Goal: Task Accomplishment & Management: Use online tool/utility

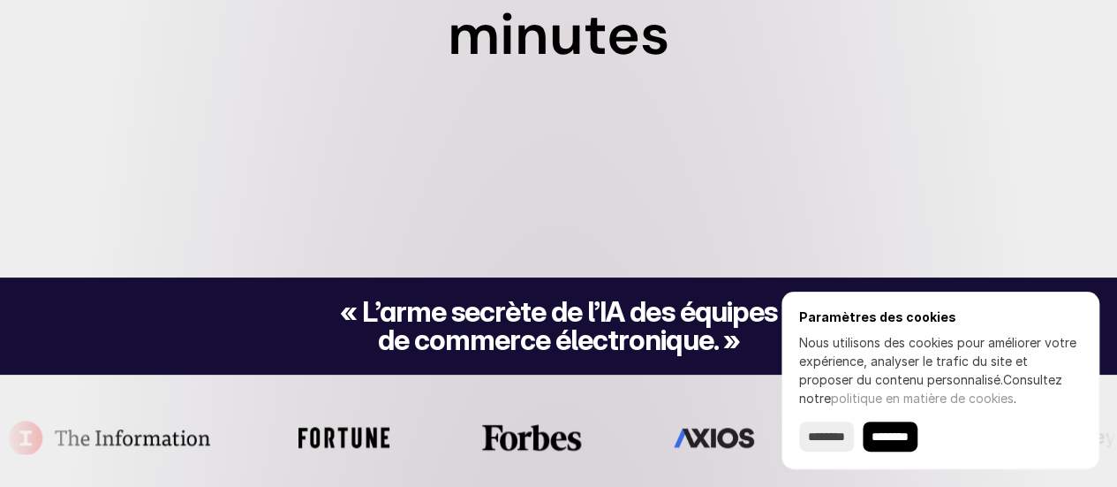
click at [916, 434] on input "********" at bounding box center [890, 436] width 55 height 30
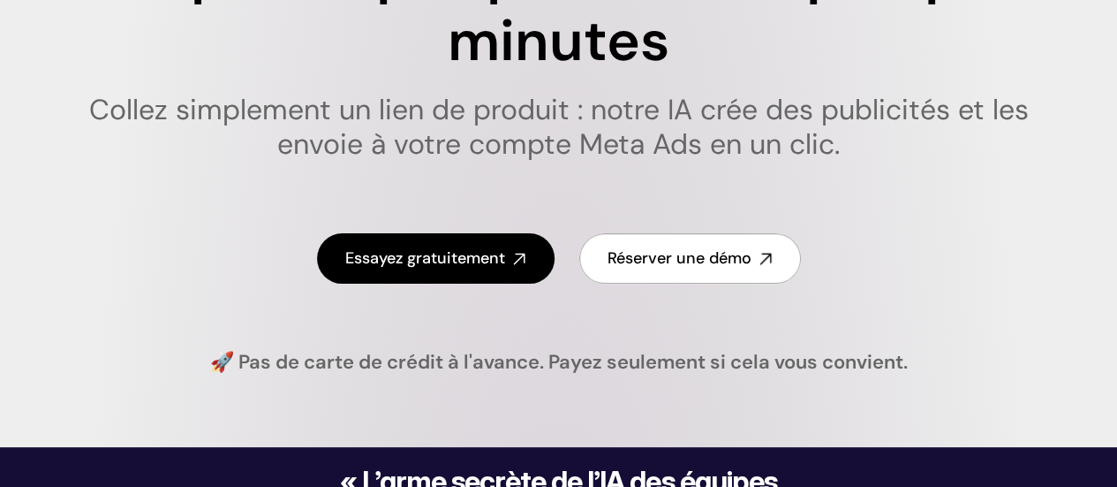
scroll to position [353, 0]
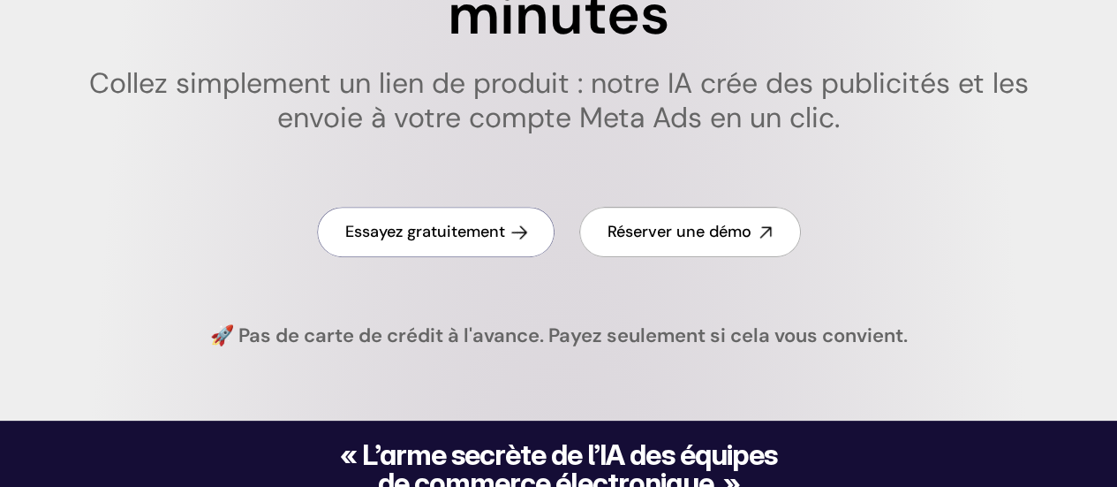
click at [367, 227] on font "Essayez gratuitement" at bounding box center [425, 231] width 160 height 21
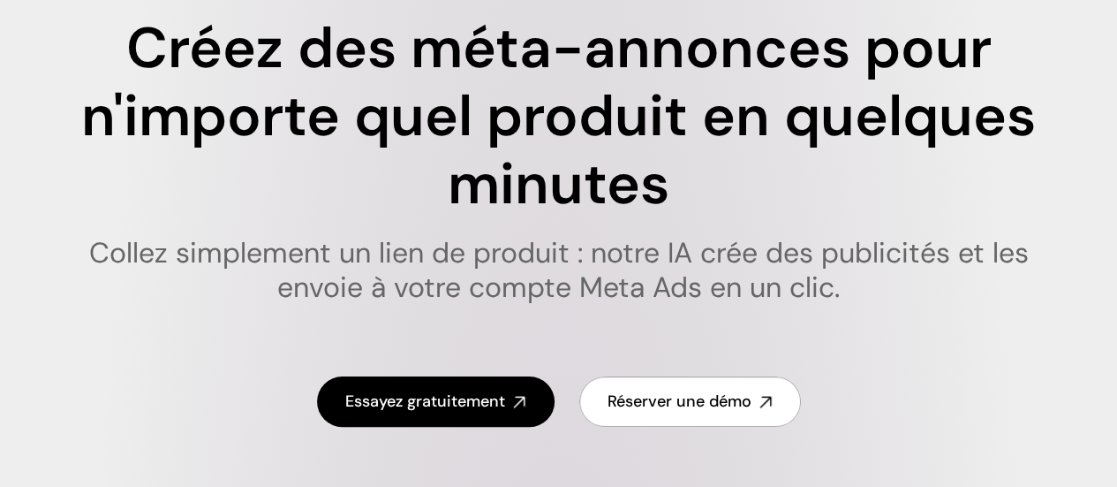
scroll to position [177, 0]
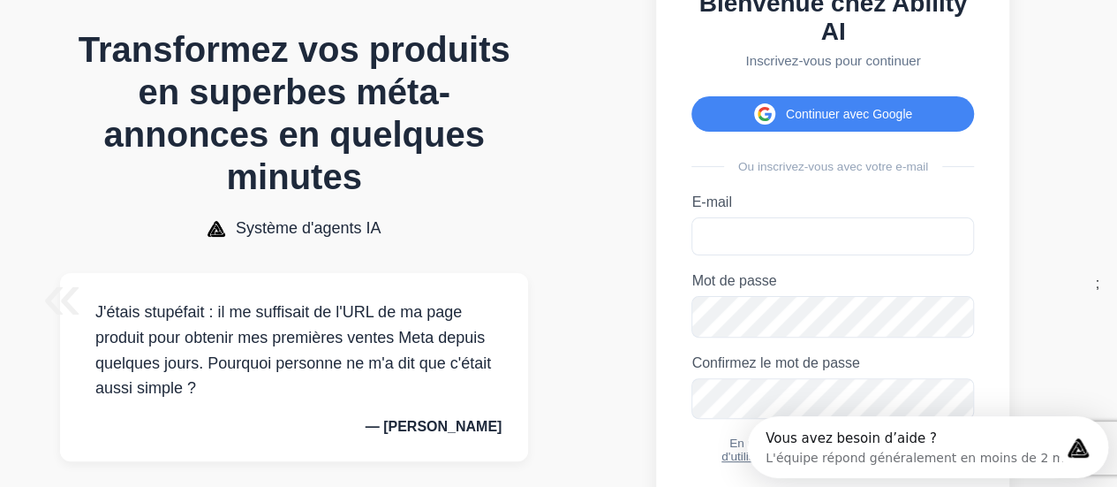
click at [824, 95] on div "Bienvenue chez Ability AI Inscrivez-vous pour continuer Continuer avec Google O…" at bounding box center [832, 283] width 353 height 659
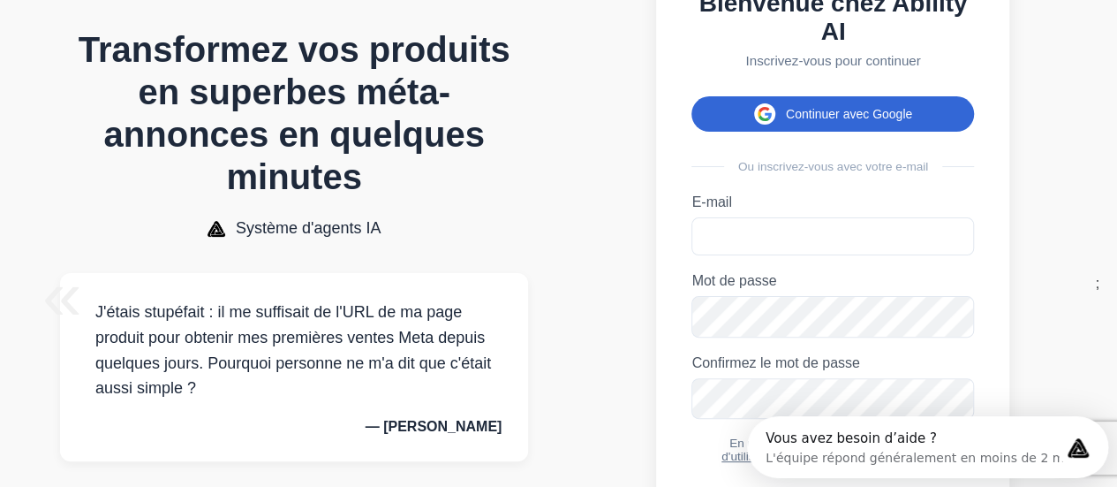
click at [811, 132] on button "Continuer avec Google" at bounding box center [833, 113] width 283 height 35
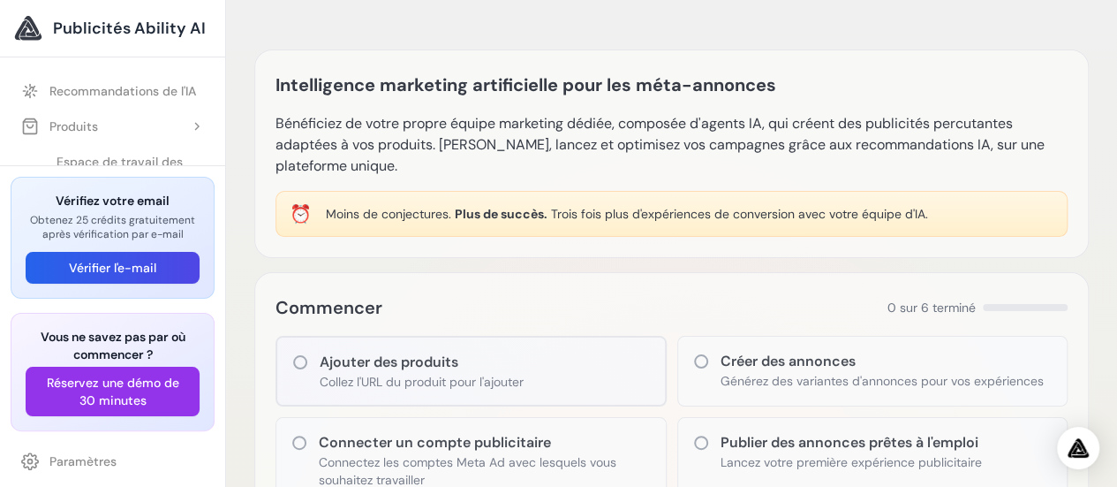
scroll to position [88, 0]
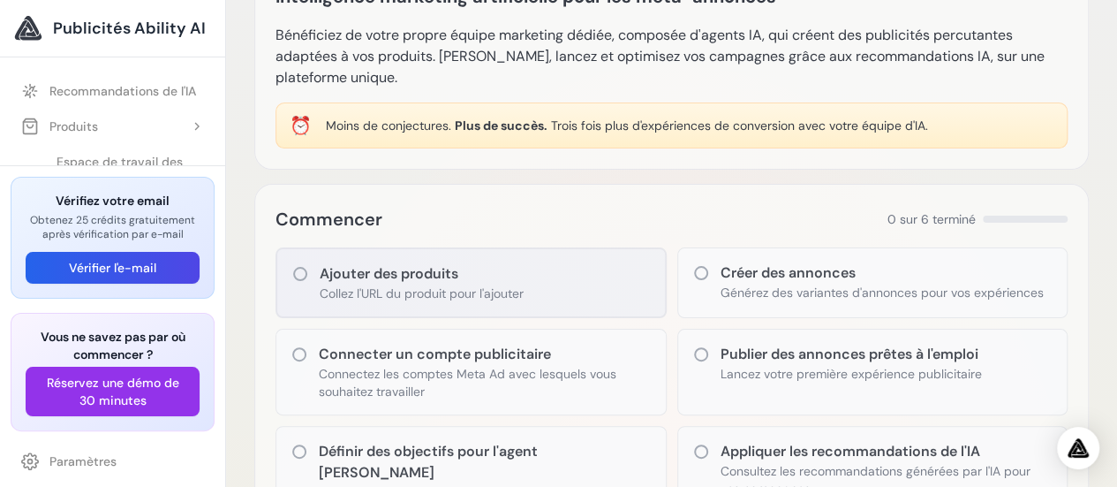
click at [298, 276] on icon at bounding box center [300, 274] width 18 height 18
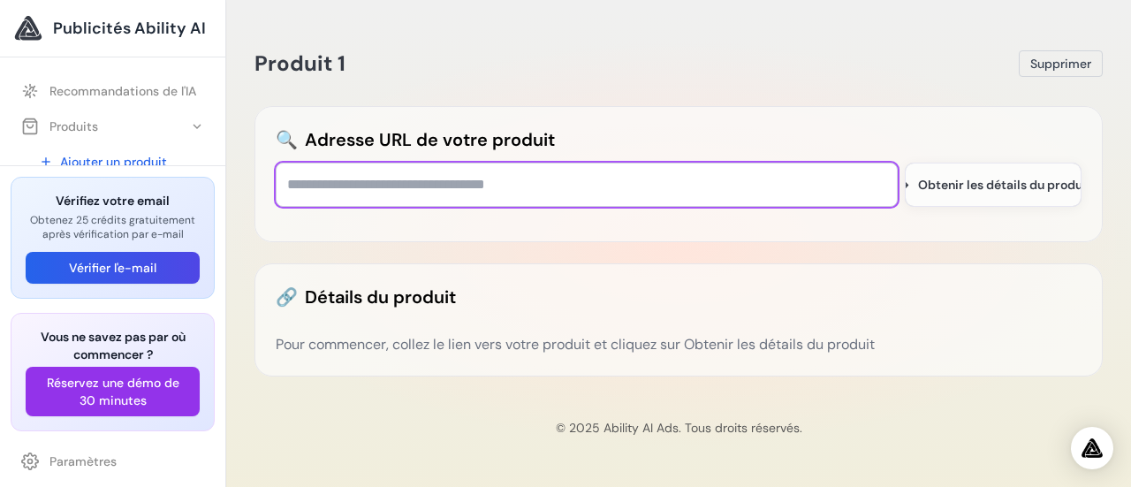
paste input "**********"
type input "**********"
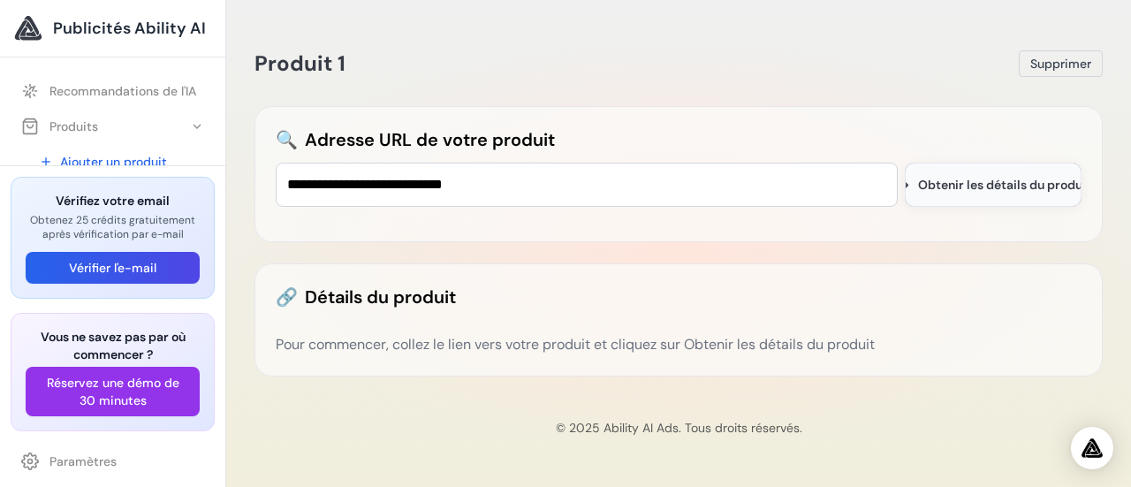
click at [958, 187] on font "Obtenir les détails du produit" at bounding box center [1004, 185] width 173 height 16
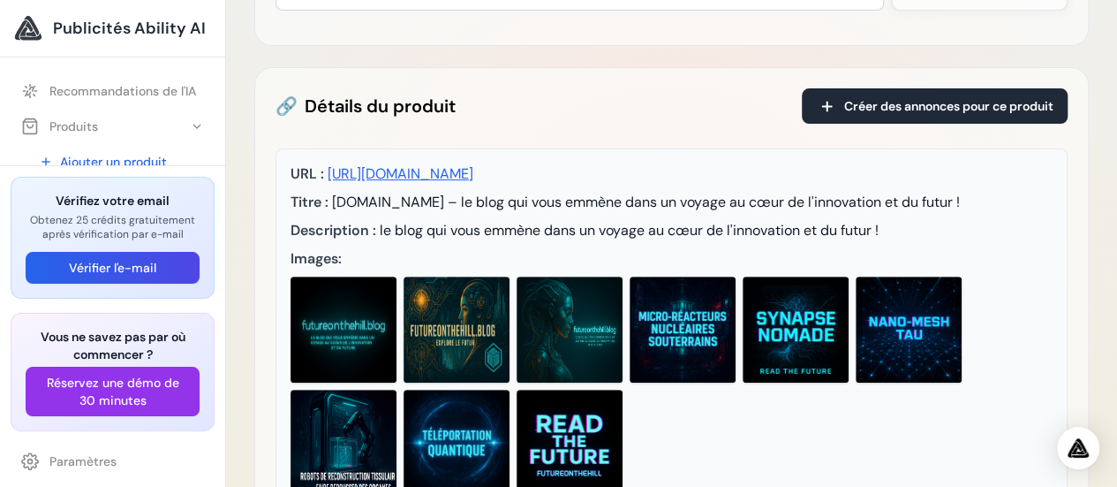
scroll to position [184, 0]
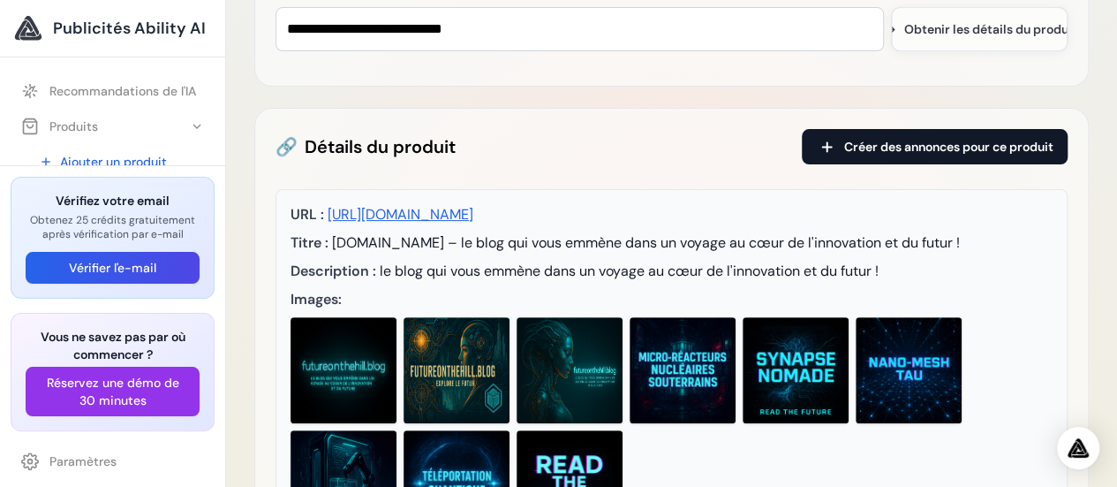
click at [903, 146] on font "Créer des annonces pour ce produit" at bounding box center [948, 147] width 209 height 16
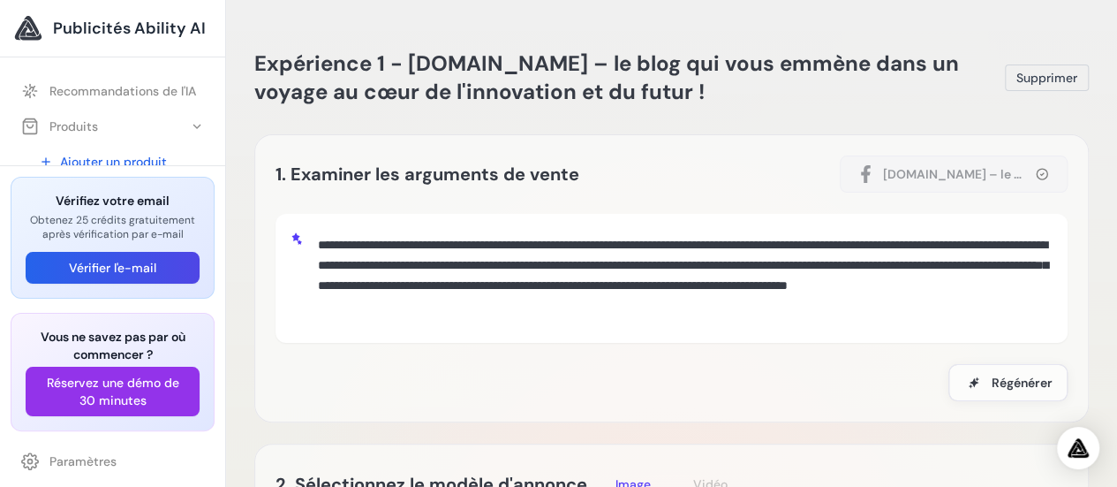
drag, startPoint x: 310, startPoint y: 240, endPoint x: 441, endPoint y: 266, distance: 133.2
click at [441, 266] on div "**********" at bounding box center [672, 278] width 764 height 101
drag, startPoint x: 316, startPoint y: 246, endPoint x: 888, endPoint y: 309, distance: 574.9
click at [888, 309] on textarea "**********" at bounding box center [682, 276] width 743 height 96
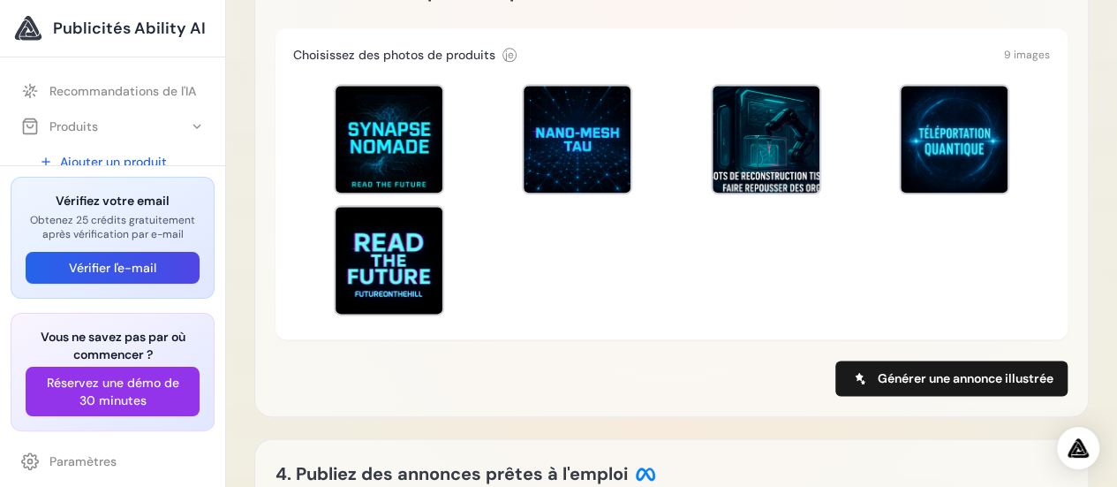
scroll to position [1060, 0]
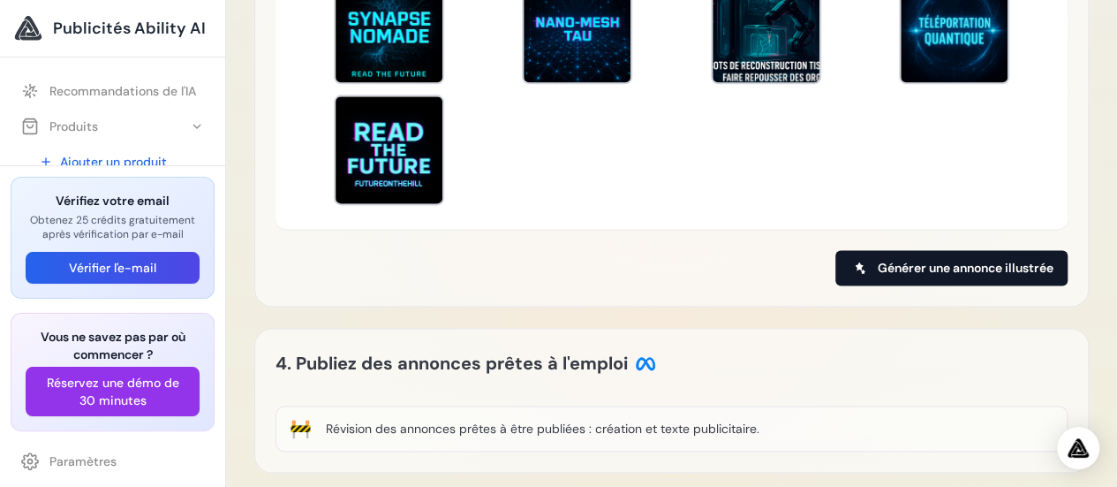
click at [938, 266] on font "Générer une annonce illustrée" at bounding box center [966, 268] width 176 height 16
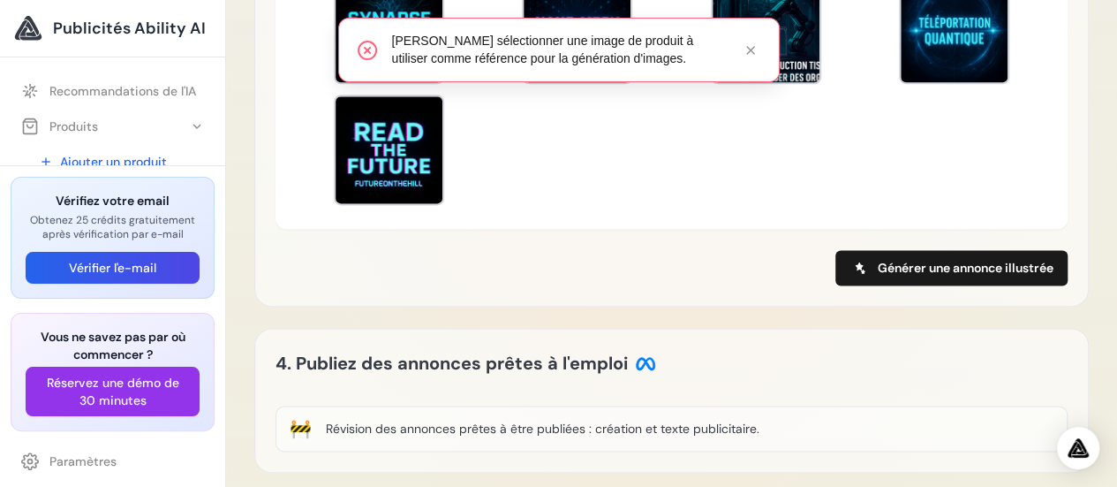
click at [717, 191] on div at bounding box center [671, 87] width 757 height 247
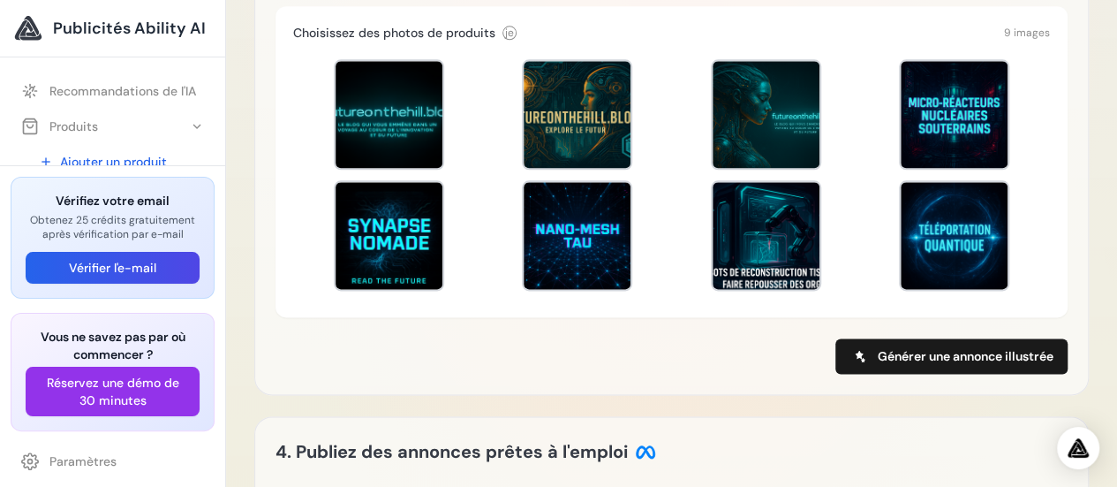
scroll to position [88, 0]
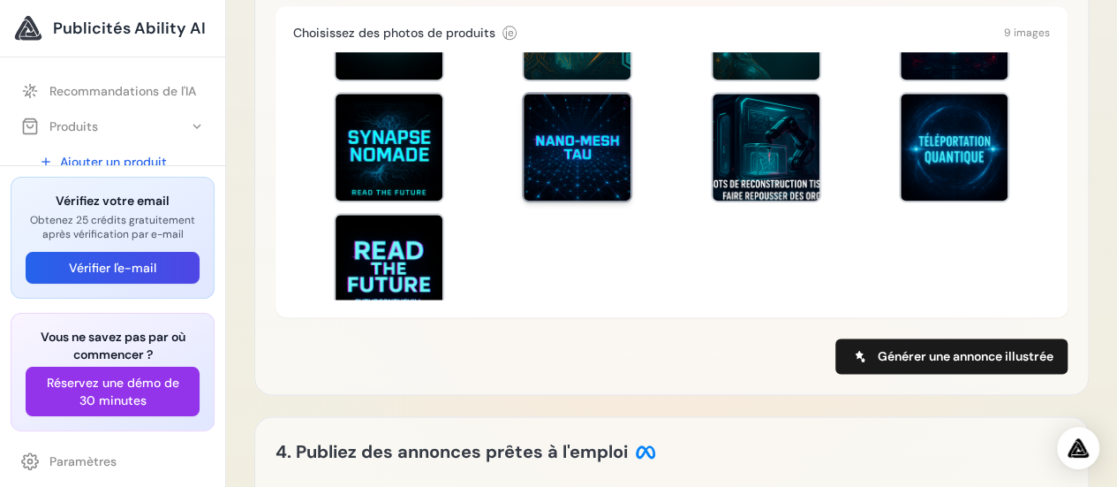
click at [578, 148] on div at bounding box center [577, 147] width 107 height 107
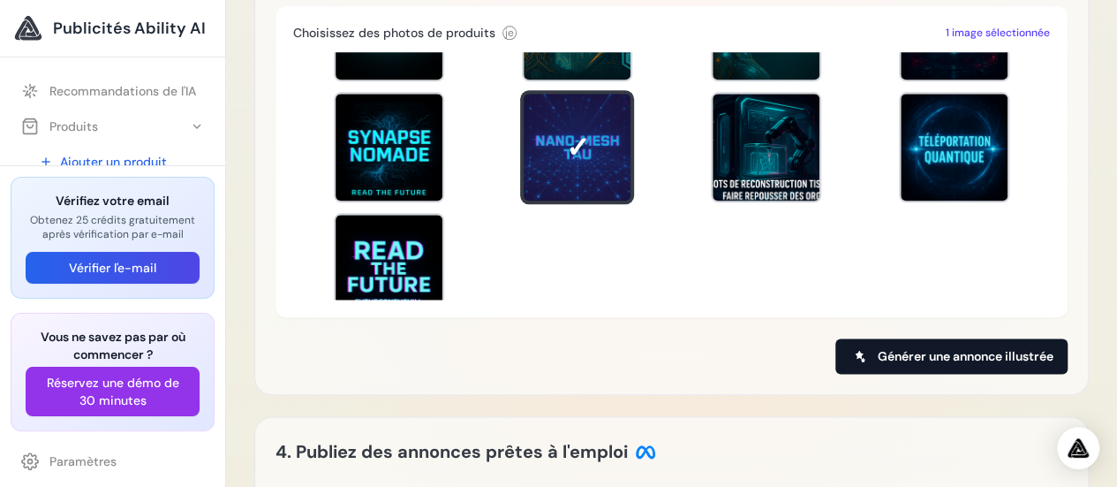
click at [965, 354] on font "Générer une annonce illustrée" at bounding box center [966, 356] width 176 height 16
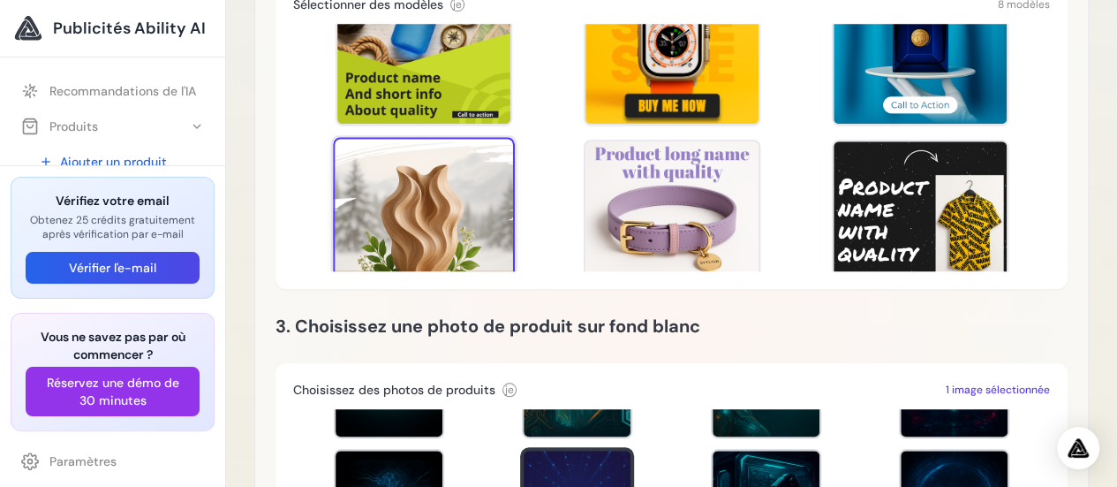
click at [433, 217] on div at bounding box center [424, 228] width 182 height 182
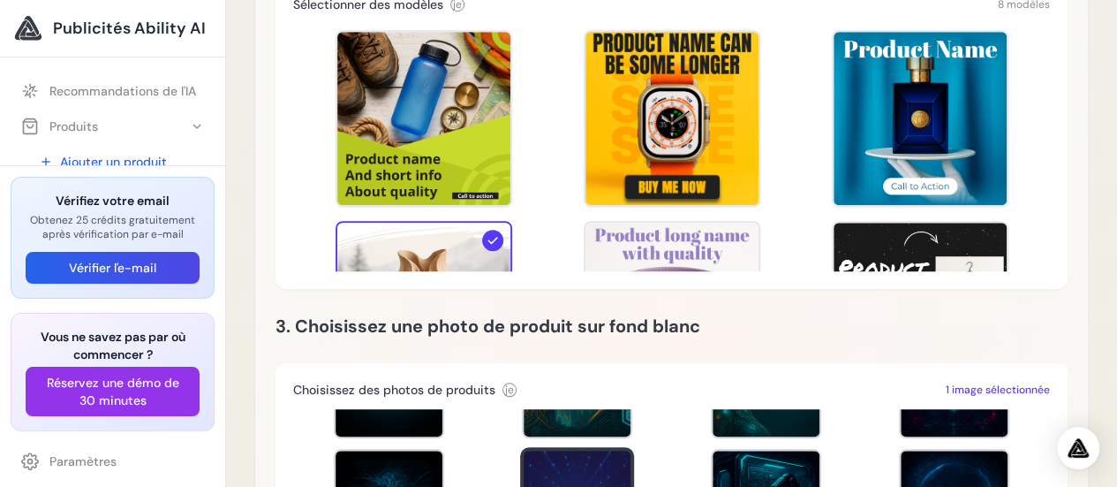
scroll to position [0, 0]
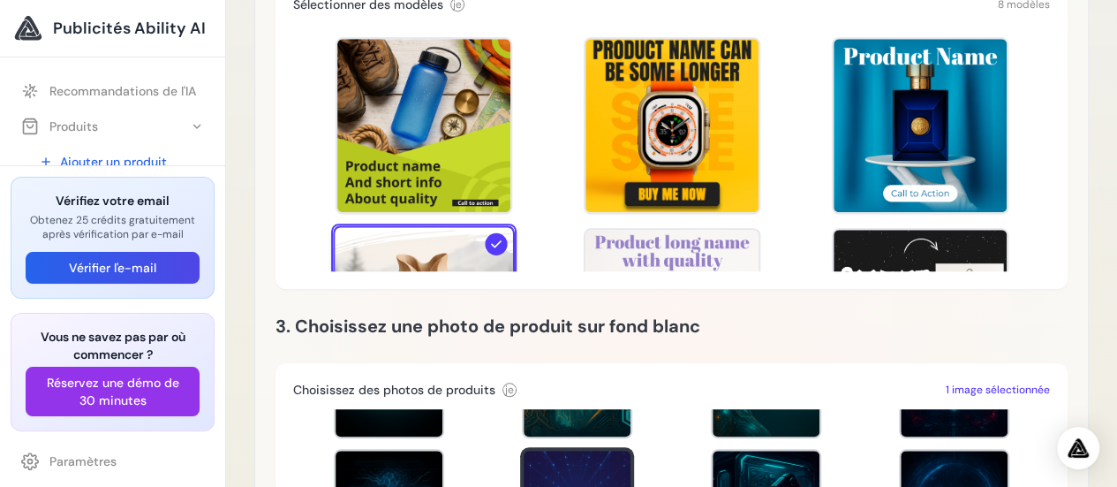
click at [496, 234] on div at bounding box center [496, 244] width 22 height 22
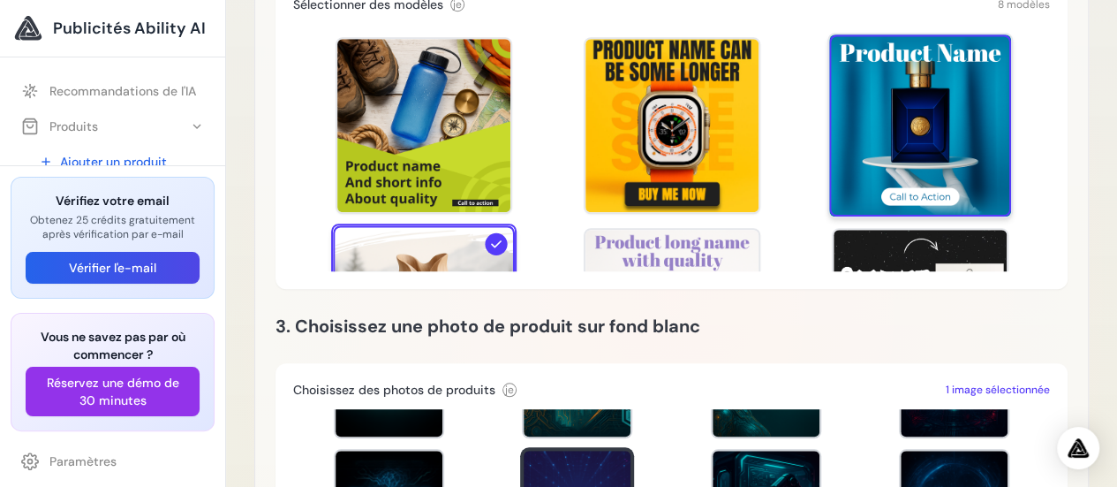
click at [939, 174] on div at bounding box center [920, 125] width 182 height 182
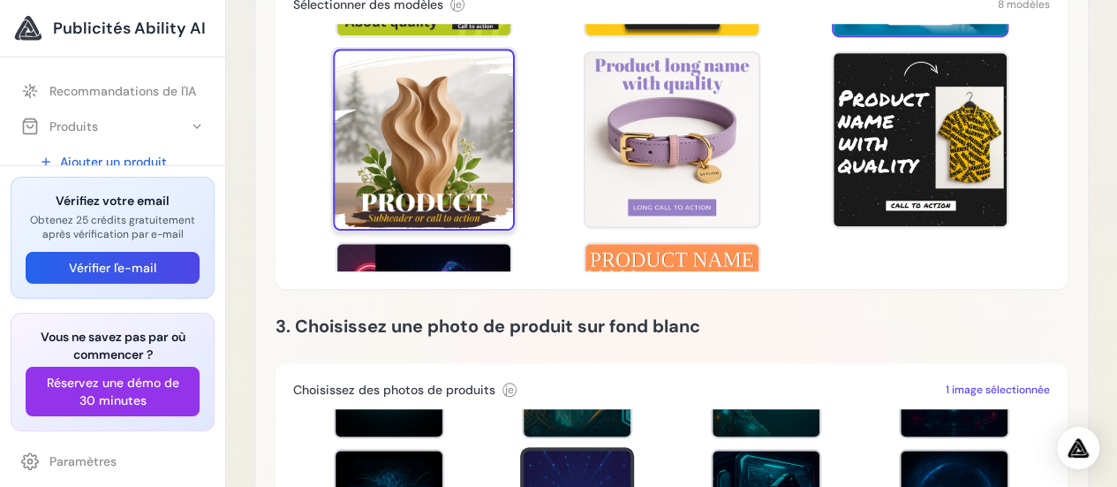
scroll to position [72, 0]
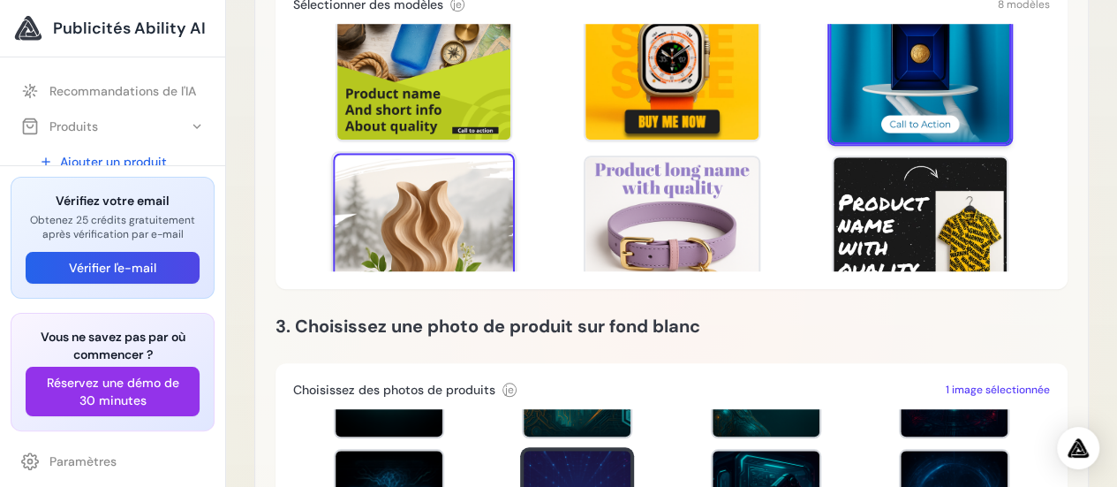
click at [907, 107] on div at bounding box center [920, 53] width 182 height 182
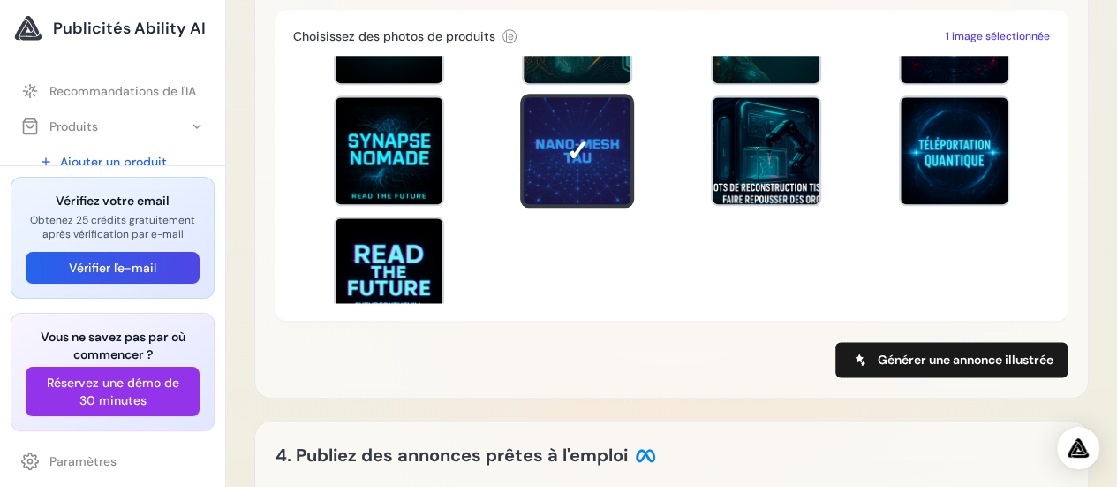
scroll to position [1056, 0]
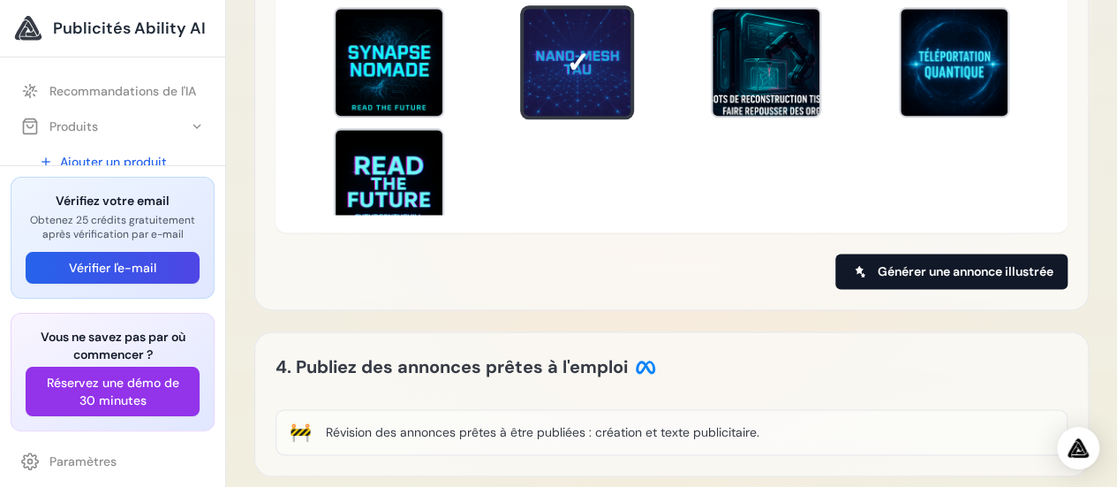
click at [915, 263] on font "Générer une annonce illustrée" at bounding box center [966, 271] width 176 height 16
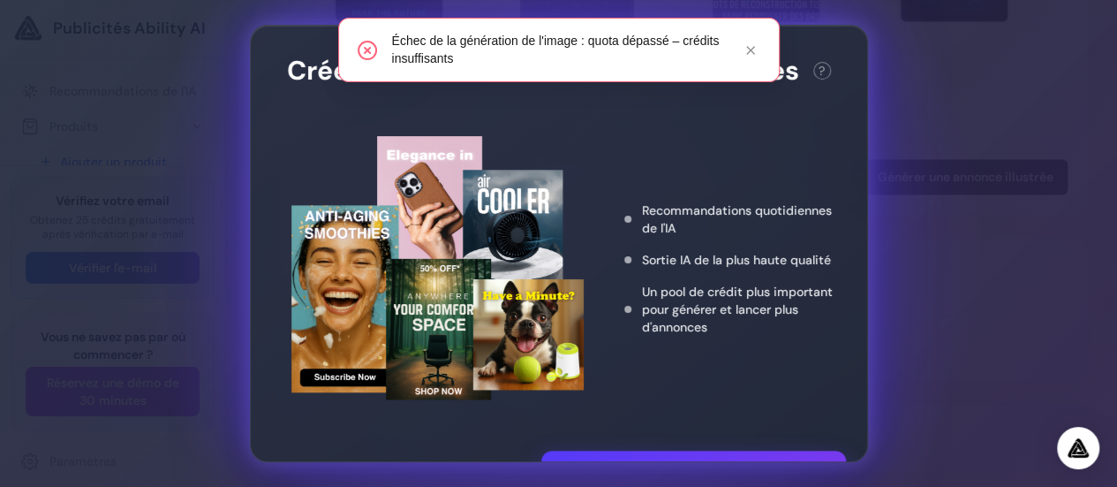
scroll to position [1233, 0]
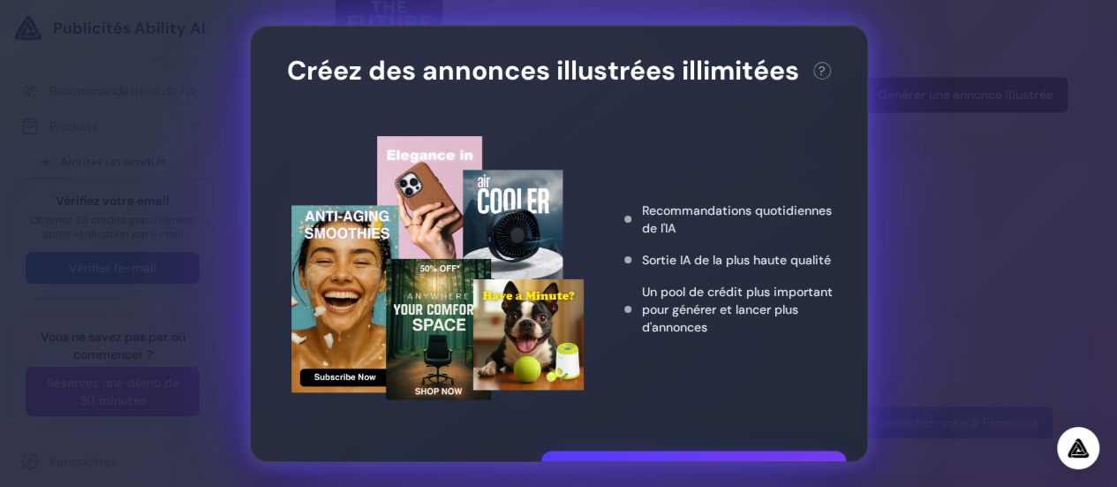
click at [643, 54] on font "Créez des annonces illustrées illimitées" at bounding box center [543, 70] width 512 height 34
click at [1040, 185] on div "Créez des annonces illustrées illimitées ? Cette action nécessite 2 crédits. Il…" at bounding box center [558, 243] width 1117 height 487
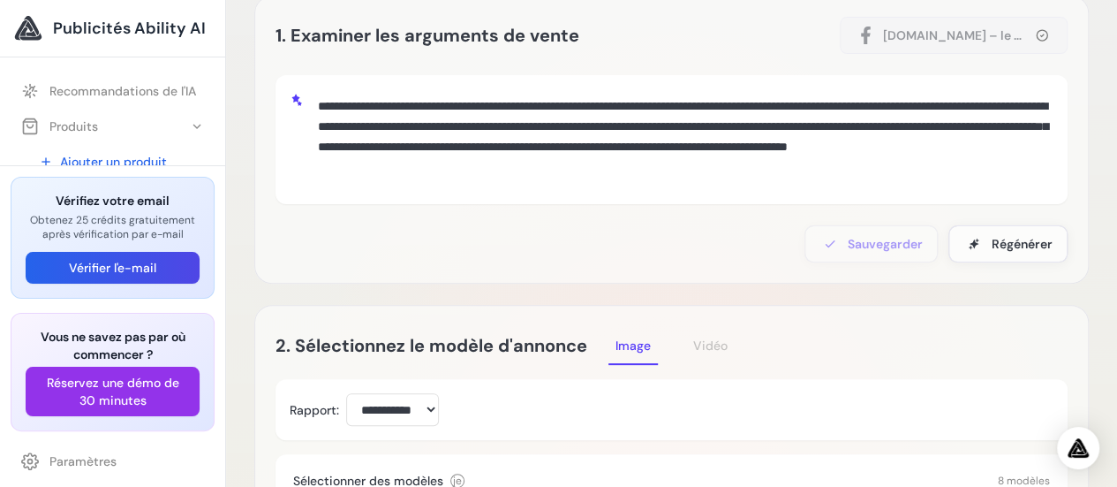
scroll to position [0, 0]
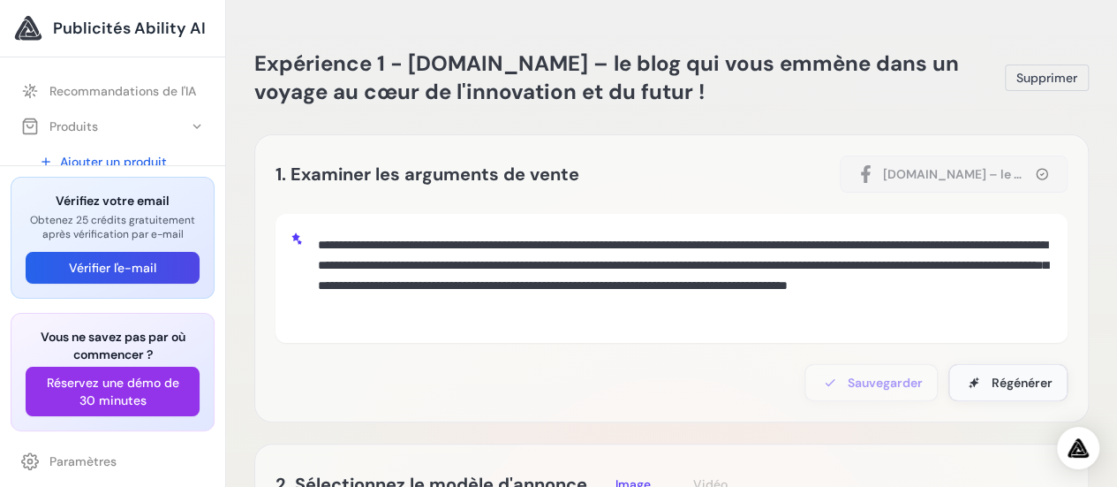
click at [1018, 382] on font "Régénérer" at bounding box center [1022, 383] width 61 height 16
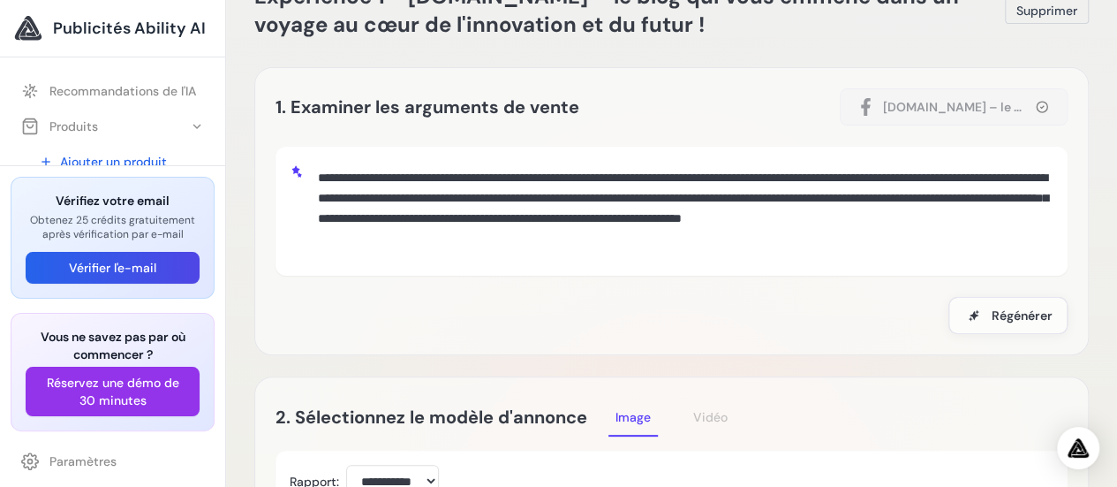
scroll to position [88, 0]
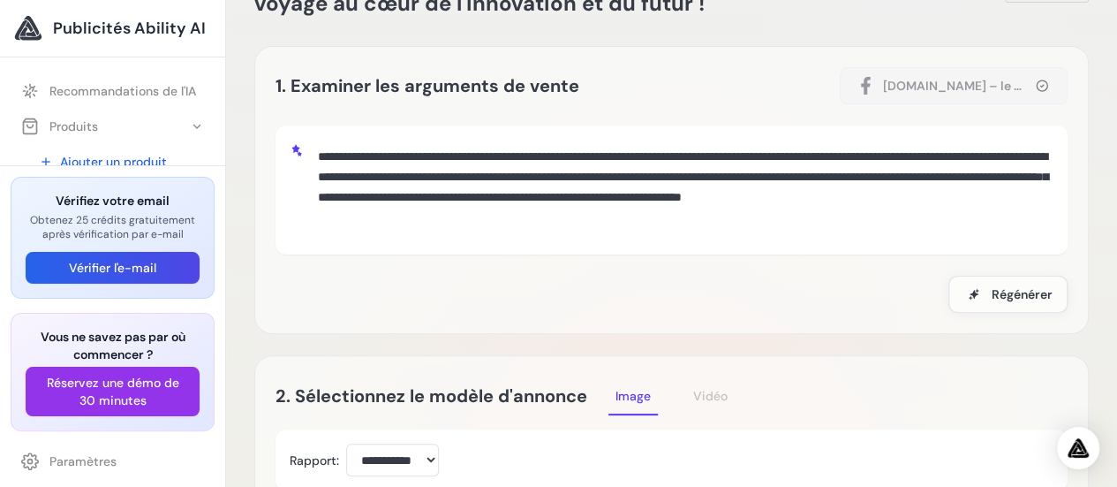
drag, startPoint x: 650, startPoint y: 215, endPoint x: 314, endPoint y: 133, distance: 346.2
click at [314, 133] on div "**********" at bounding box center [672, 189] width 792 height 129
click at [1033, 303] on button "Régénérer" at bounding box center [1008, 294] width 119 height 37
